Goal: Find specific page/section: Find specific page/section

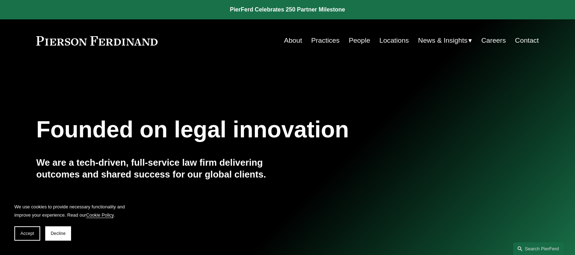
click at [383, 41] on link "Locations" at bounding box center [394, 41] width 29 height 14
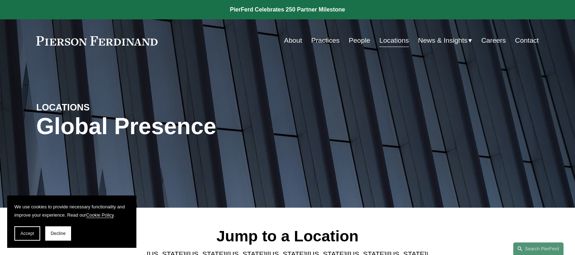
click at [361, 42] on link "People" at bounding box center [360, 41] width 22 height 14
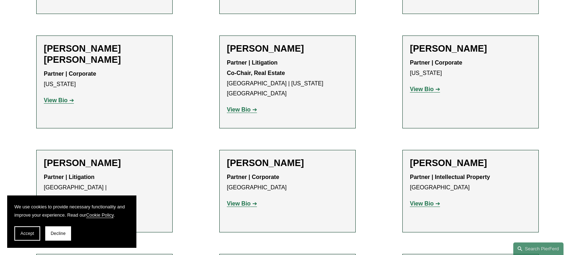
scroll to position [3030, 0]
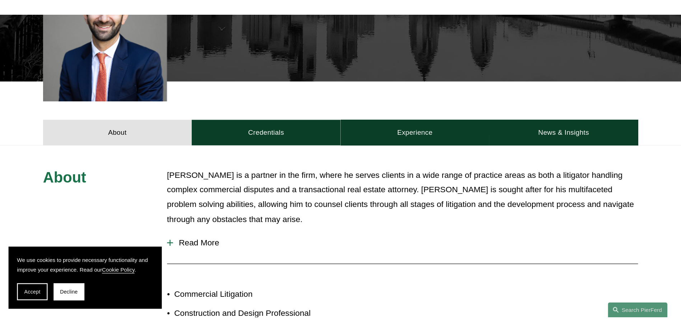
scroll to position [129, 0]
